Goal: Task Accomplishment & Management: Manage account settings

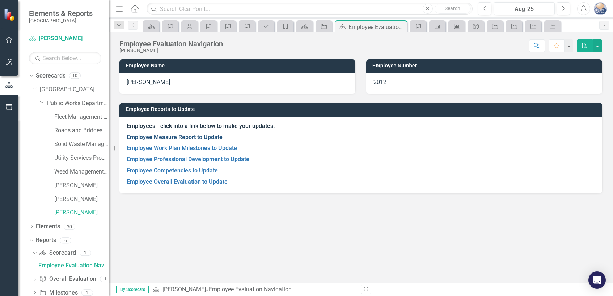
click at [207, 134] on link "Employee Measure Report to Update" at bounding box center [175, 136] width 96 height 7
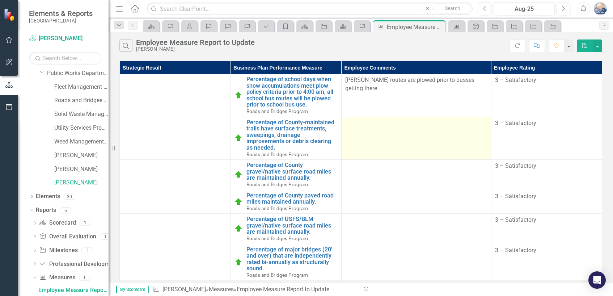
scroll to position [6, 0]
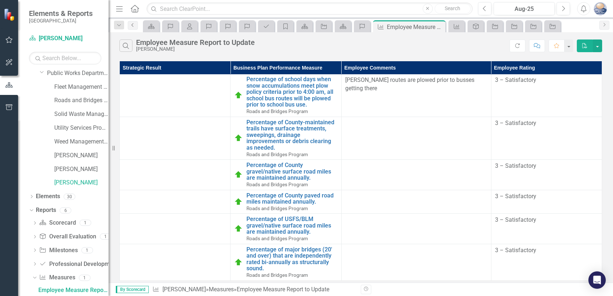
click at [134, 27] on link "Previous" at bounding box center [133, 25] width 10 height 9
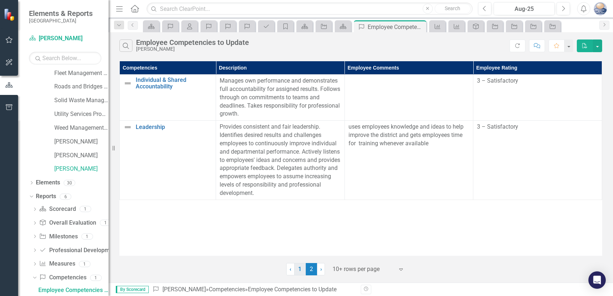
click at [303, 266] on link "1" at bounding box center [300, 269] width 12 height 12
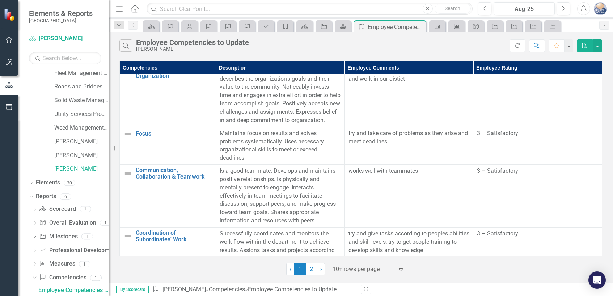
scroll to position [329, 0]
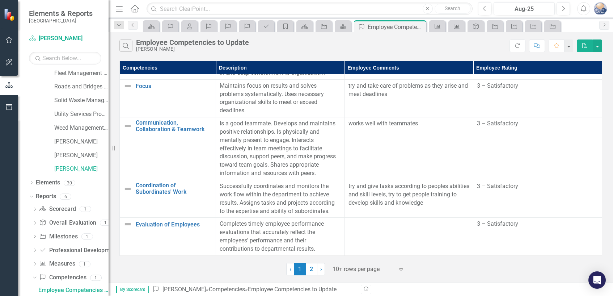
click at [133, 25] on icon "Previous" at bounding box center [133, 25] width 6 height 4
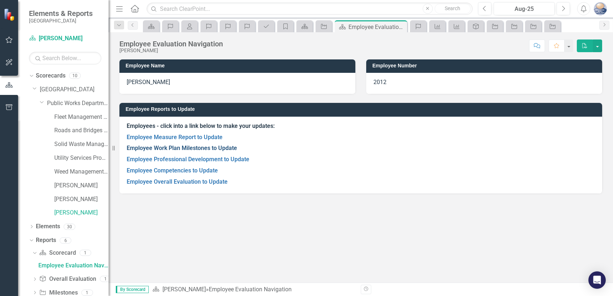
click at [190, 149] on link "Employee Work Plan Milestones to Update" at bounding box center [182, 147] width 110 height 7
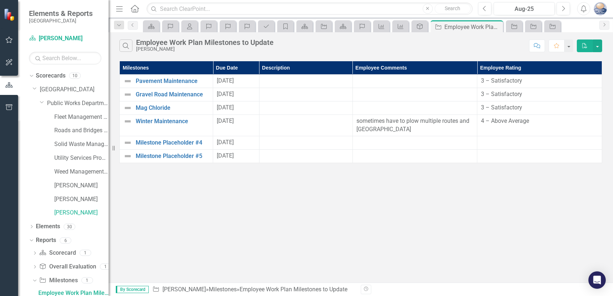
scroll to position [3, 0]
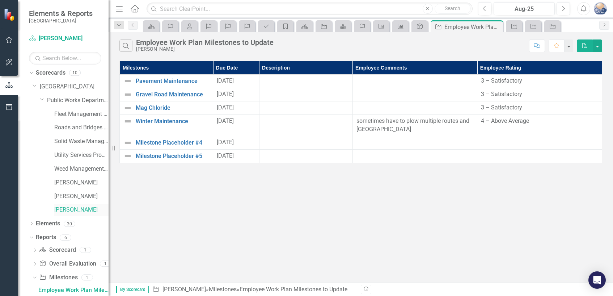
click at [85, 208] on link "[PERSON_NAME]" at bounding box center [81, 209] width 54 height 8
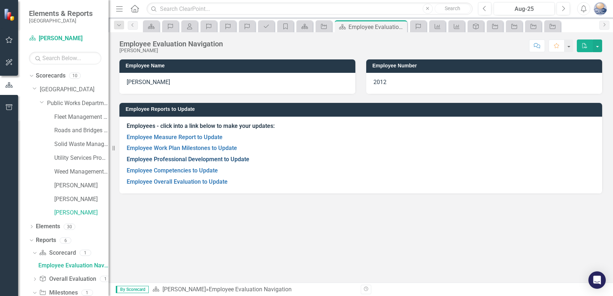
click at [192, 161] on link "Employee Professional Development to Update" at bounding box center [188, 159] width 123 height 7
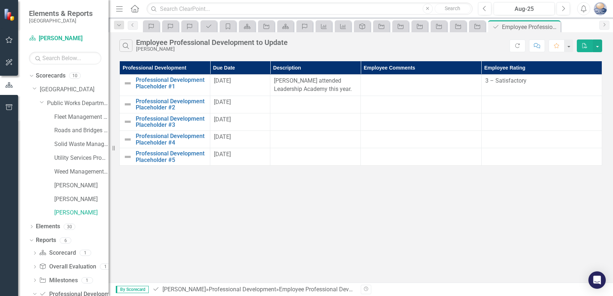
scroll to position [16, 0]
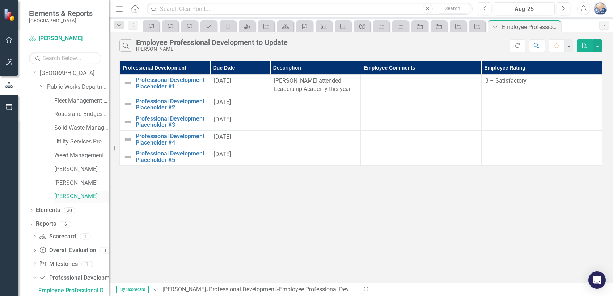
click at [83, 195] on link "[PERSON_NAME]" at bounding box center [81, 196] width 54 height 8
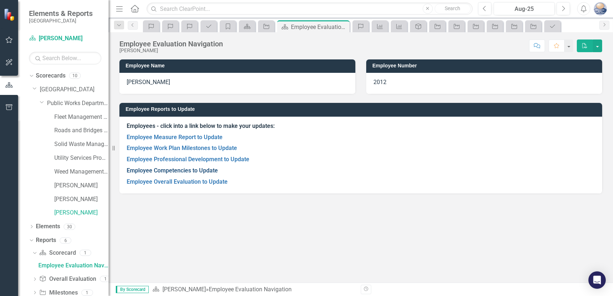
click at [199, 173] on link "Employee Competencies to Update" at bounding box center [172, 170] width 91 height 7
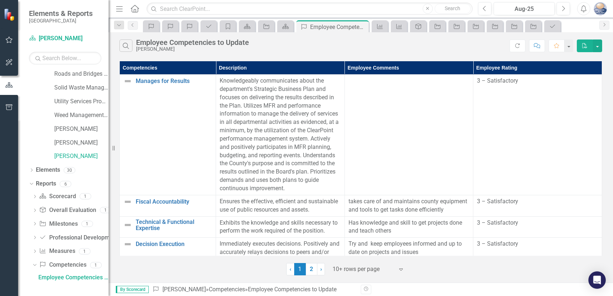
scroll to position [44, 0]
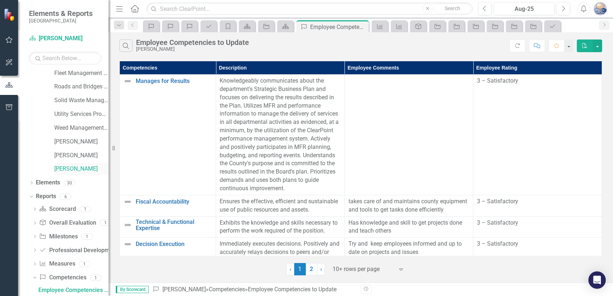
click at [75, 169] on link "[PERSON_NAME]" at bounding box center [81, 169] width 54 height 8
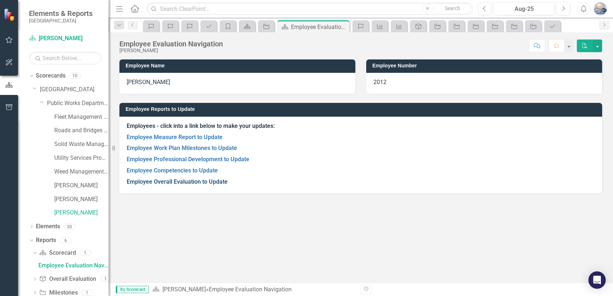
click at [173, 180] on link "Employee Overall Evaluation to Update" at bounding box center [177, 181] width 101 height 7
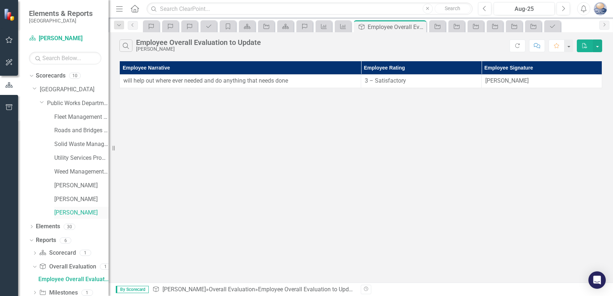
click at [84, 211] on link "[PERSON_NAME]" at bounding box center [81, 212] width 54 height 8
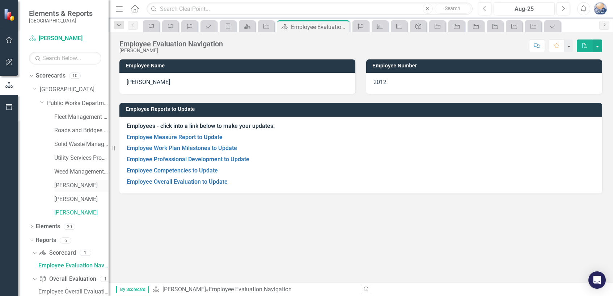
click at [71, 181] on link "[PERSON_NAME]" at bounding box center [81, 185] width 54 height 8
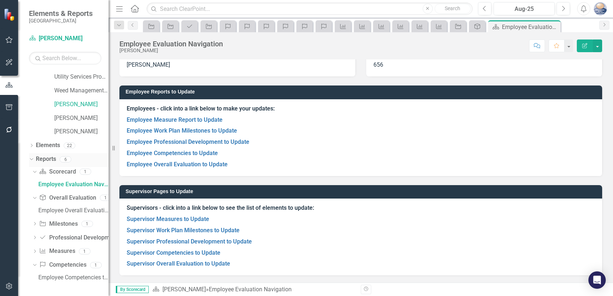
click at [46, 158] on link "Reports" at bounding box center [46, 159] width 20 height 8
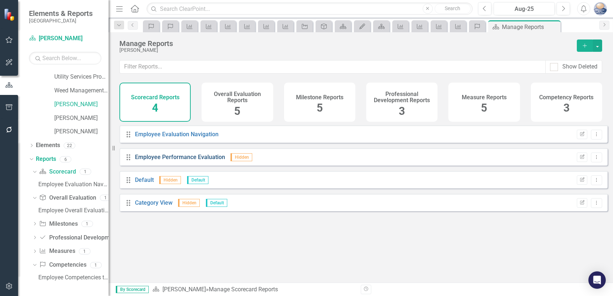
click at [158, 160] on link "Employee Performance Evaluation" at bounding box center [180, 156] width 90 height 7
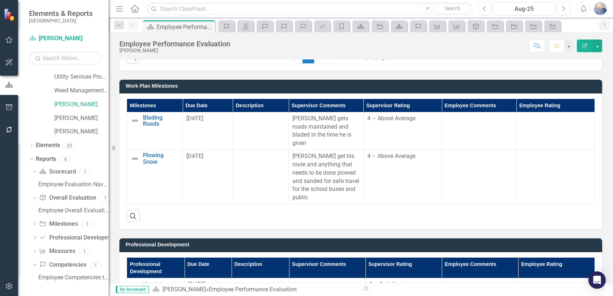
scroll to position [836, 0]
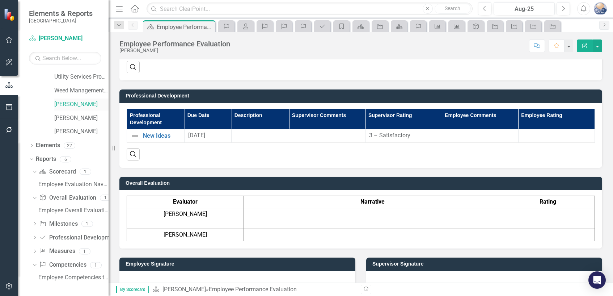
click at [78, 103] on link "[PERSON_NAME]" at bounding box center [81, 104] width 54 height 8
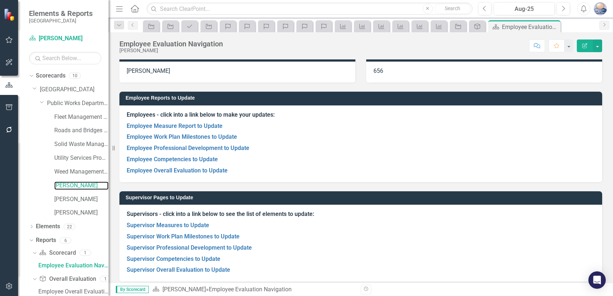
scroll to position [17, 0]
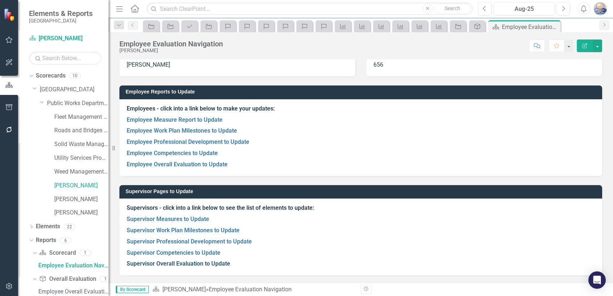
click at [191, 263] on link "Supervisor Overall Evaluation to Update" at bounding box center [178, 263] width 103 height 7
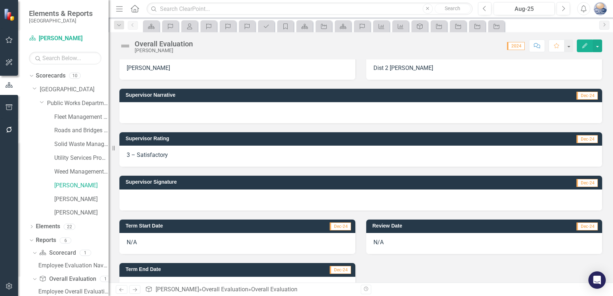
scroll to position [167, 0]
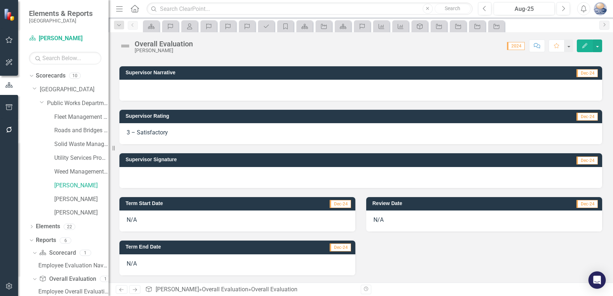
click at [165, 176] on div at bounding box center [360, 177] width 483 height 21
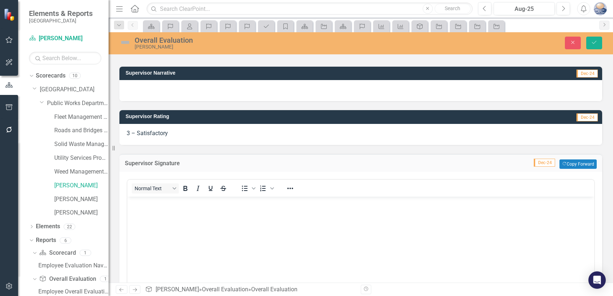
scroll to position [0, 0]
click at [181, 86] on div at bounding box center [360, 90] width 483 height 21
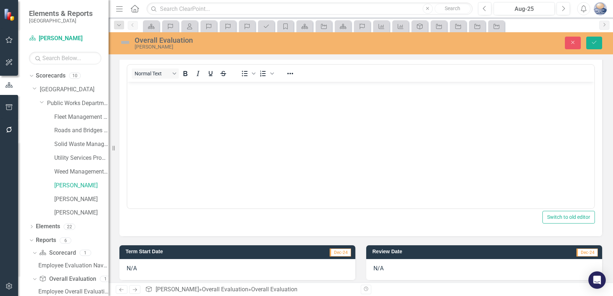
scroll to position [457, 0]
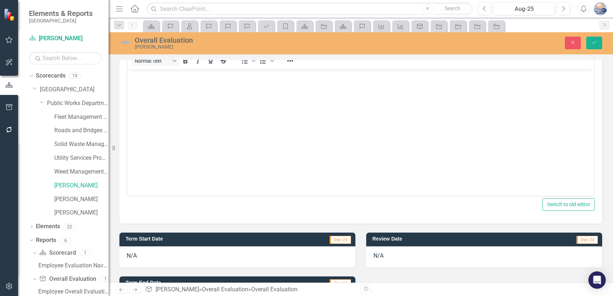
click at [168, 127] on body "Rich Text Area. Press ALT-0 for help." at bounding box center [360, 123] width 467 height 109
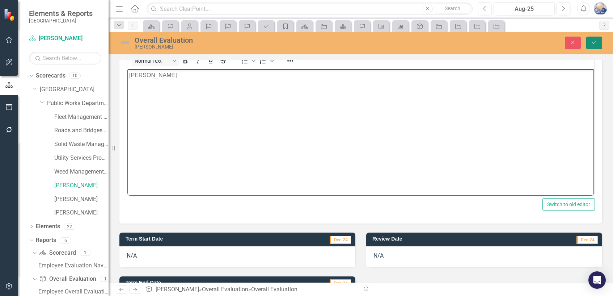
click at [598, 42] on button "Save" at bounding box center [594, 43] width 16 height 13
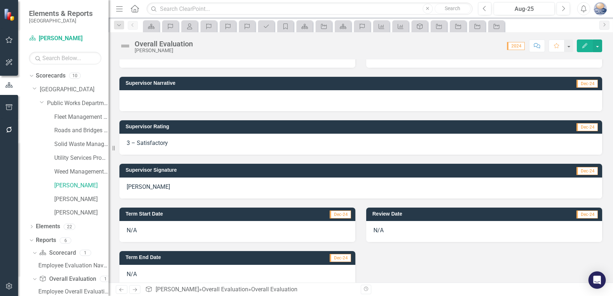
scroll to position [167, 0]
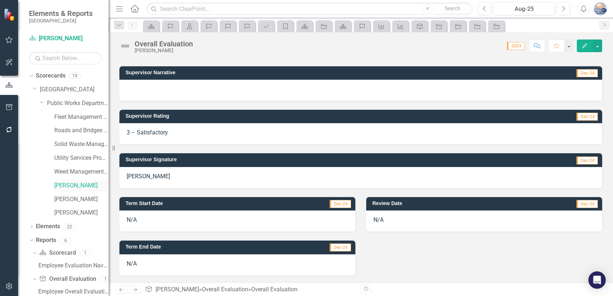
click at [69, 184] on link "[PERSON_NAME]" at bounding box center [81, 185] width 54 height 8
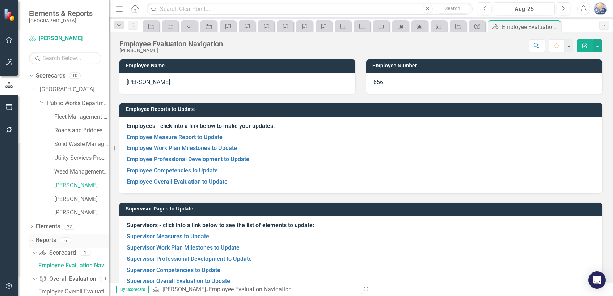
click at [38, 238] on link "Reports" at bounding box center [46, 240] width 20 height 8
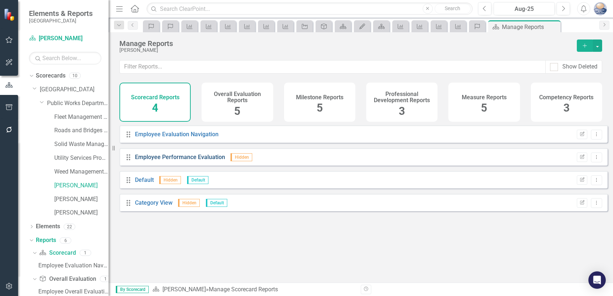
click at [170, 160] on link "Employee Performance Evaluation" at bounding box center [180, 156] width 90 height 7
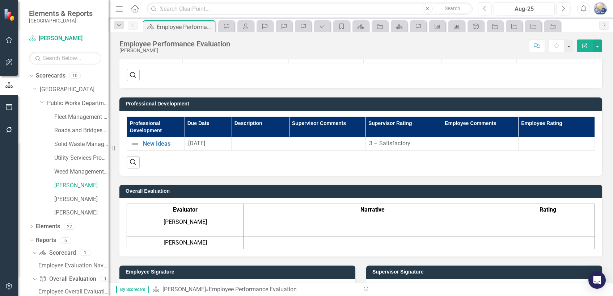
scroll to position [605, 0]
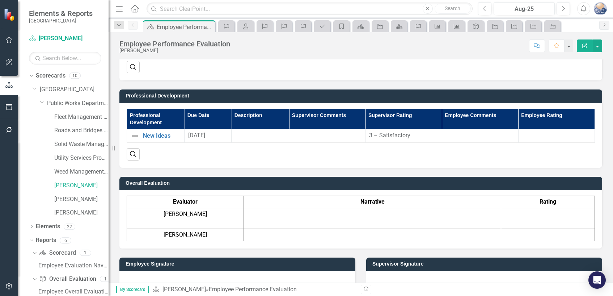
click at [390, 271] on div at bounding box center [484, 281] width 236 height 21
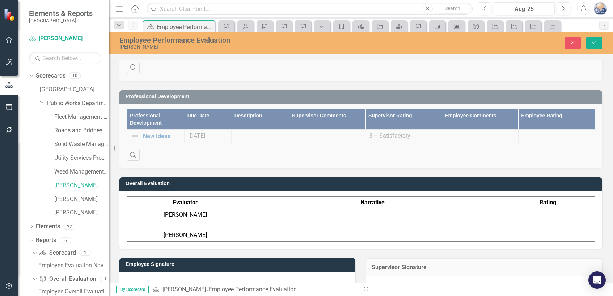
scroll to position [0, 0]
click at [597, 44] on icon "Save" at bounding box center [594, 42] width 7 height 5
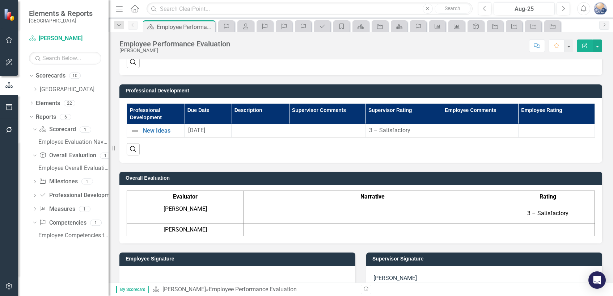
scroll to position [611, 0]
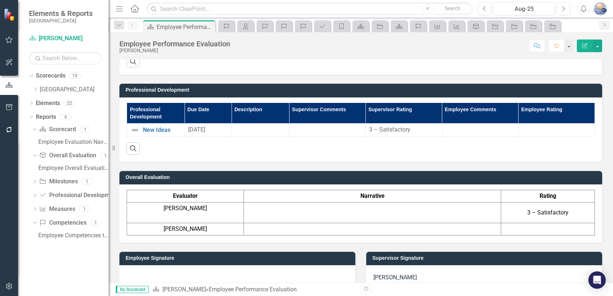
click at [602, 8] on img "button" at bounding box center [600, 8] width 13 height 13
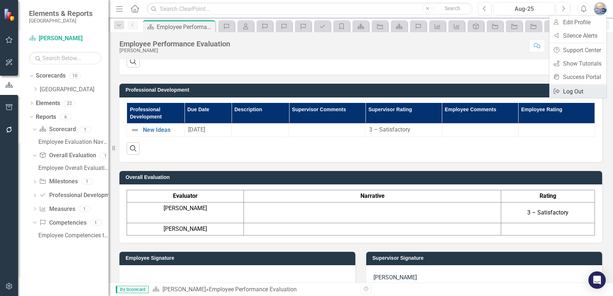
click at [574, 92] on link "Logout Log Out" at bounding box center [577, 91] width 57 height 13
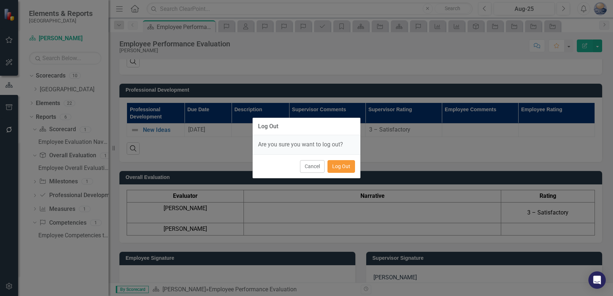
click at [344, 167] on button "Log Out" at bounding box center [340, 166] width 27 height 13
